Goal: Task Accomplishment & Management: Manage account settings

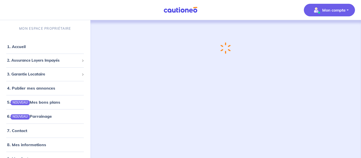
click at [338, 8] on p "Mon compte" at bounding box center [333, 10] width 23 height 6
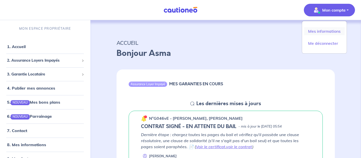
click at [324, 31] on link "Mes informations" at bounding box center [324, 31] width 41 height 8
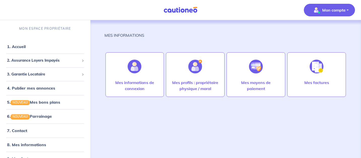
click at [327, 12] on p "Mon compte" at bounding box center [333, 10] width 23 height 6
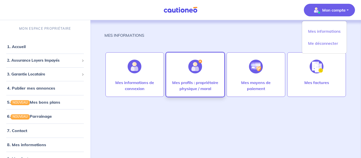
click at [178, 78] on div "Mes profils : propriétaire physique / moral" at bounding box center [195, 74] width 59 height 45
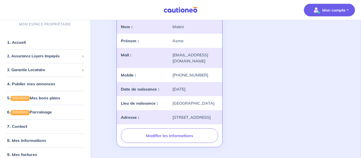
scroll to position [58, 0]
click at [25, 41] on link "1. Accueil" at bounding box center [16, 42] width 18 height 5
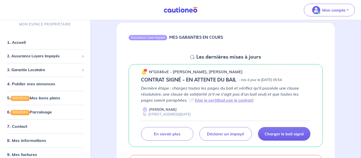
scroll to position [46, 0]
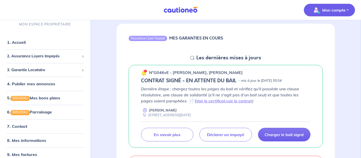
click at [331, 12] on p "Mon compte" at bounding box center [333, 10] width 23 height 6
click at [326, 29] on link "Mes informations" at bounding box center [324, 31] width 41 height 8
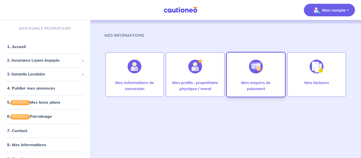
click at [261, 85] on p "Mes moyens de paiement" at bounding box center [256, 86] width 48 height 12
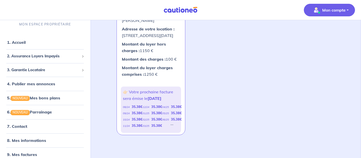
scroll to position [183, 0]
